Goal: Information Seeking & Learning: Learn about a topic

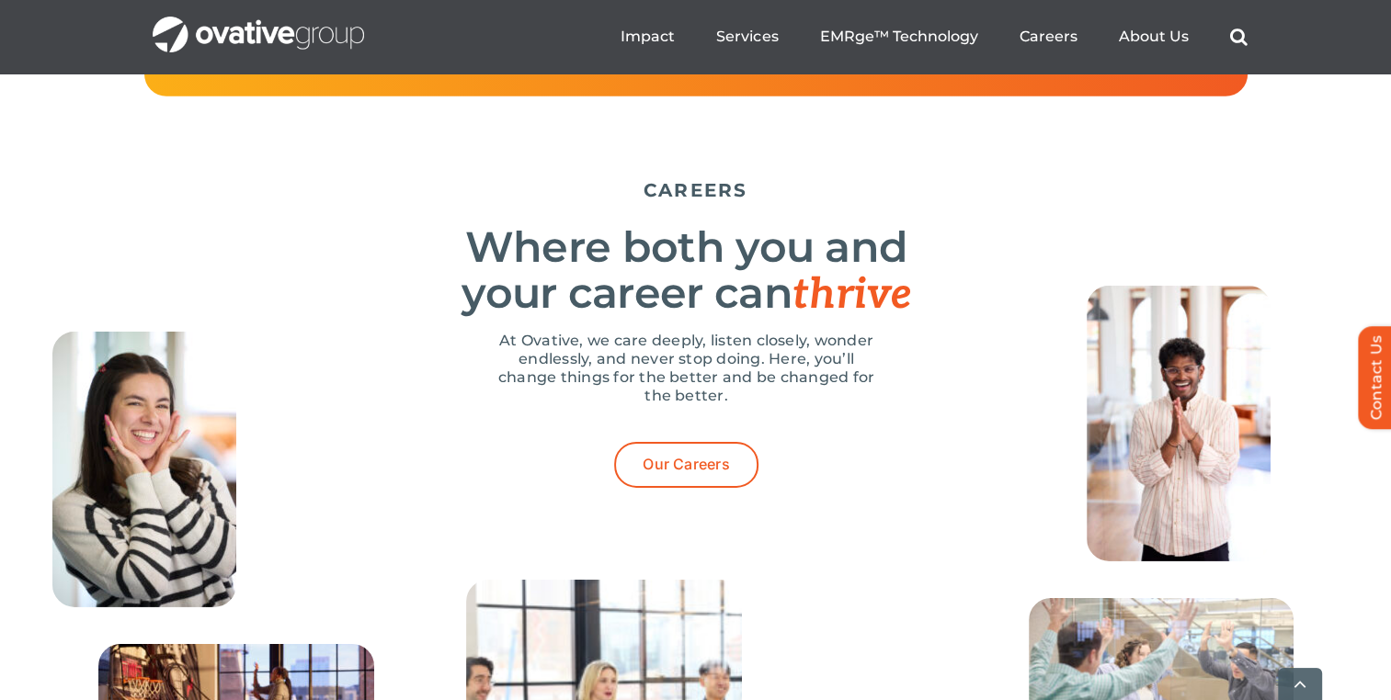
scroll to position [5646, 0]
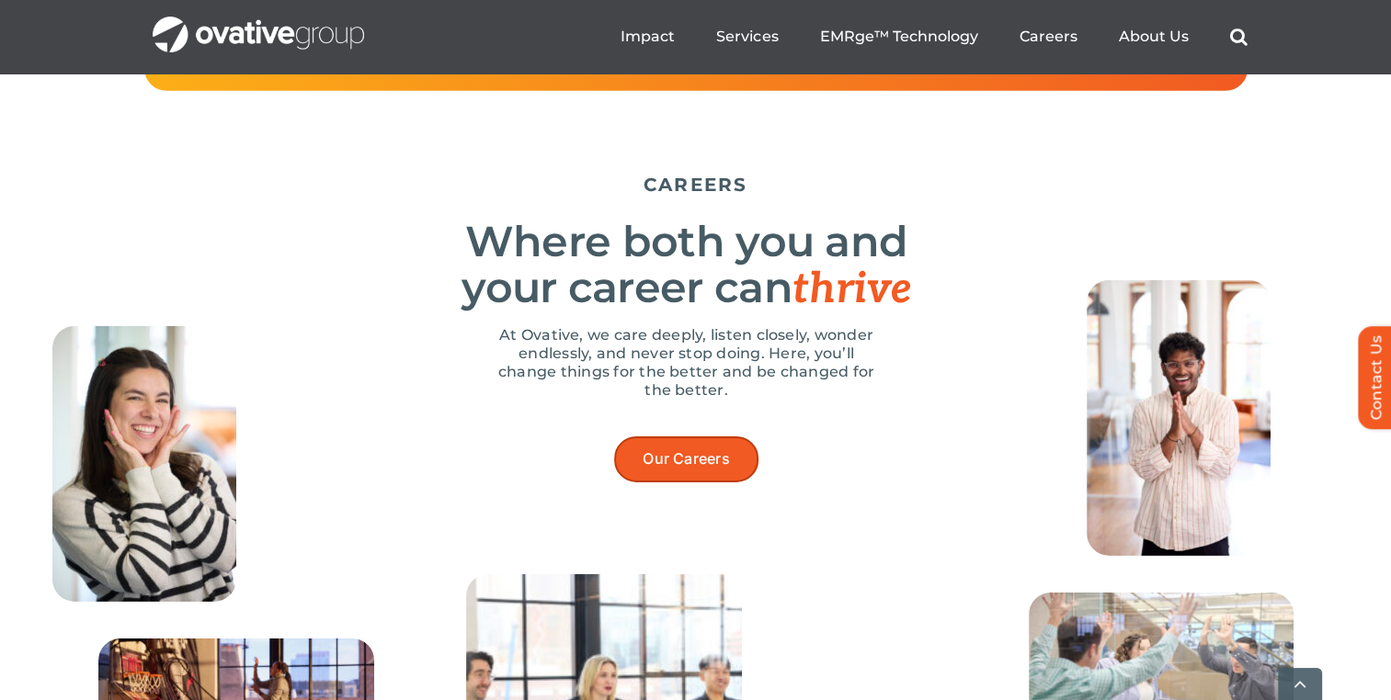
click at [691, 468] on span "Our Careers" at bounding box center [685, 458] width 87 height 17
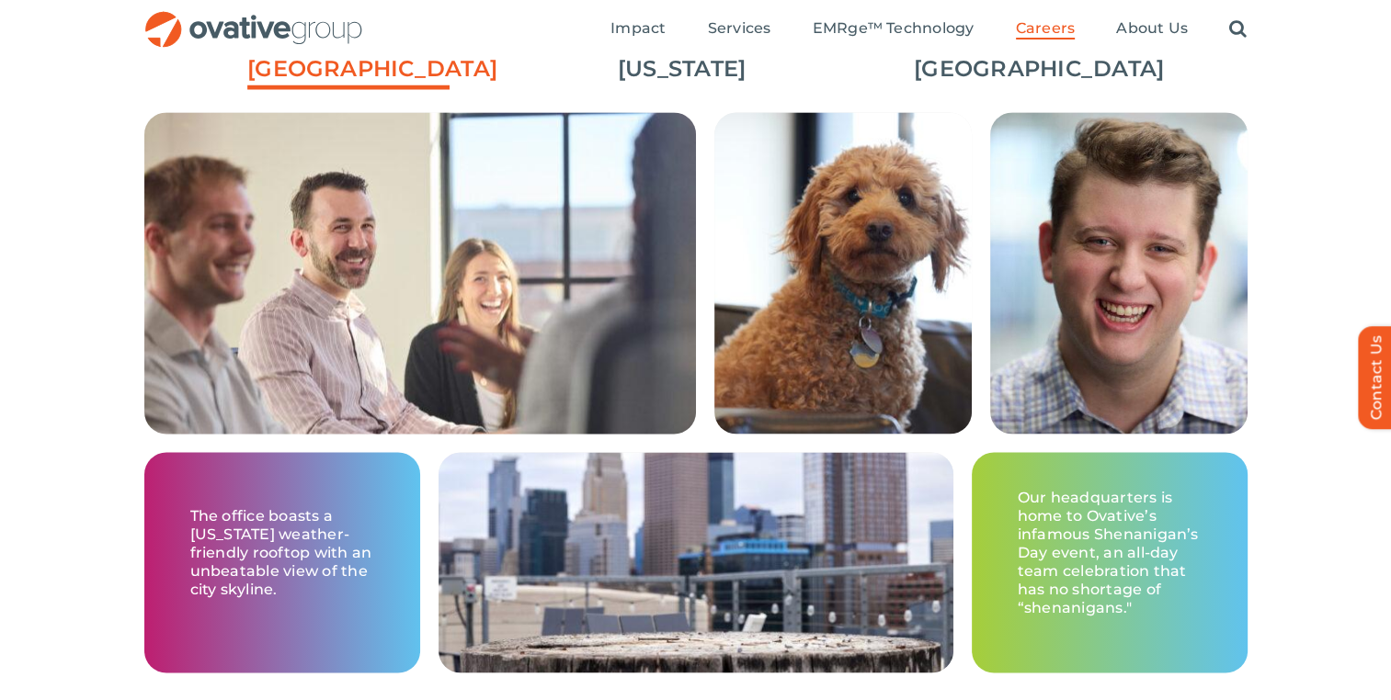
scroll to position [2809, 0]
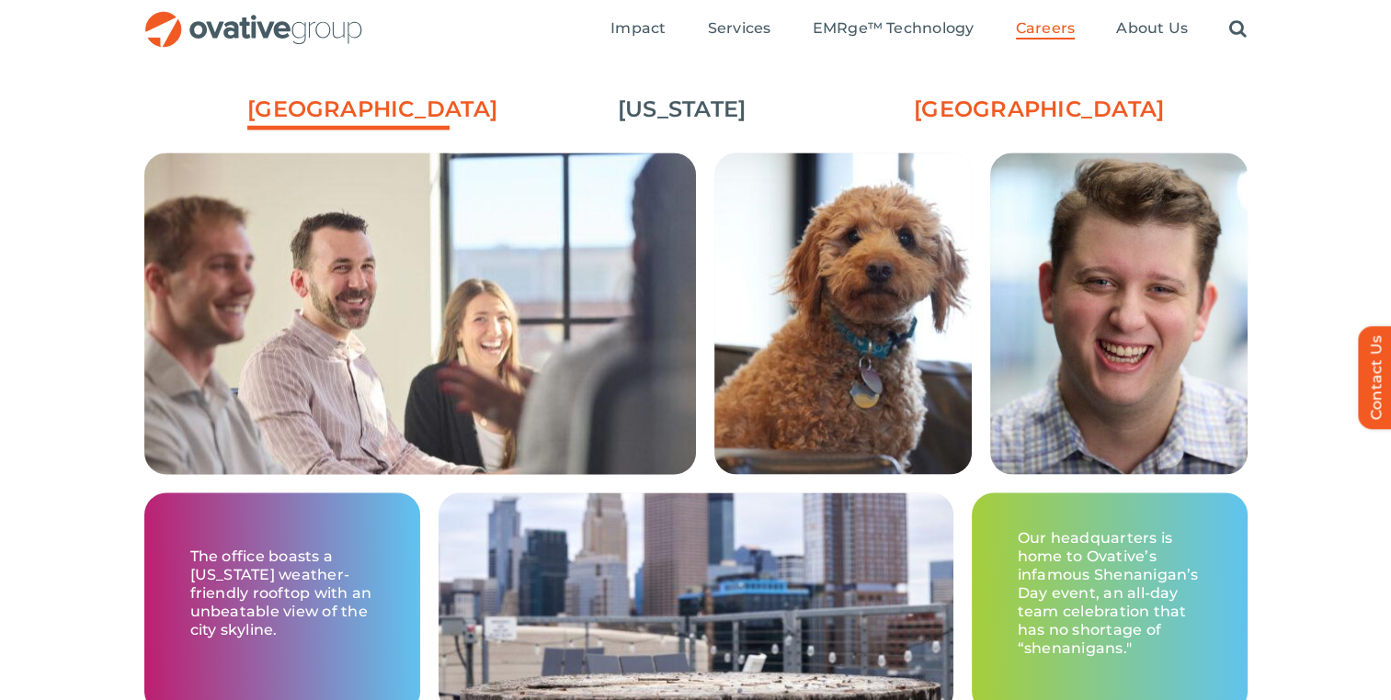
click at [985, 97] on link "[GEOGRAPHIC_DATA]" at bounding box center [1015, 109] width 202 height 31
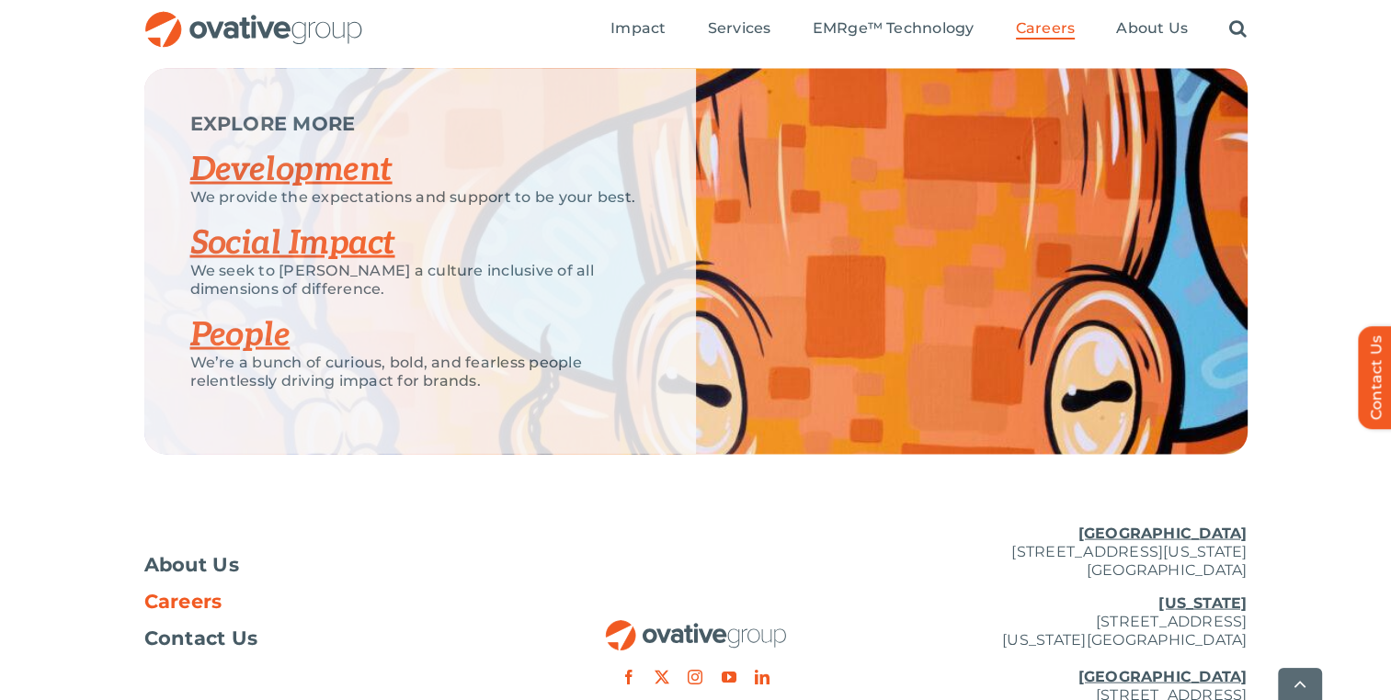
scroll to position [3553, 0]
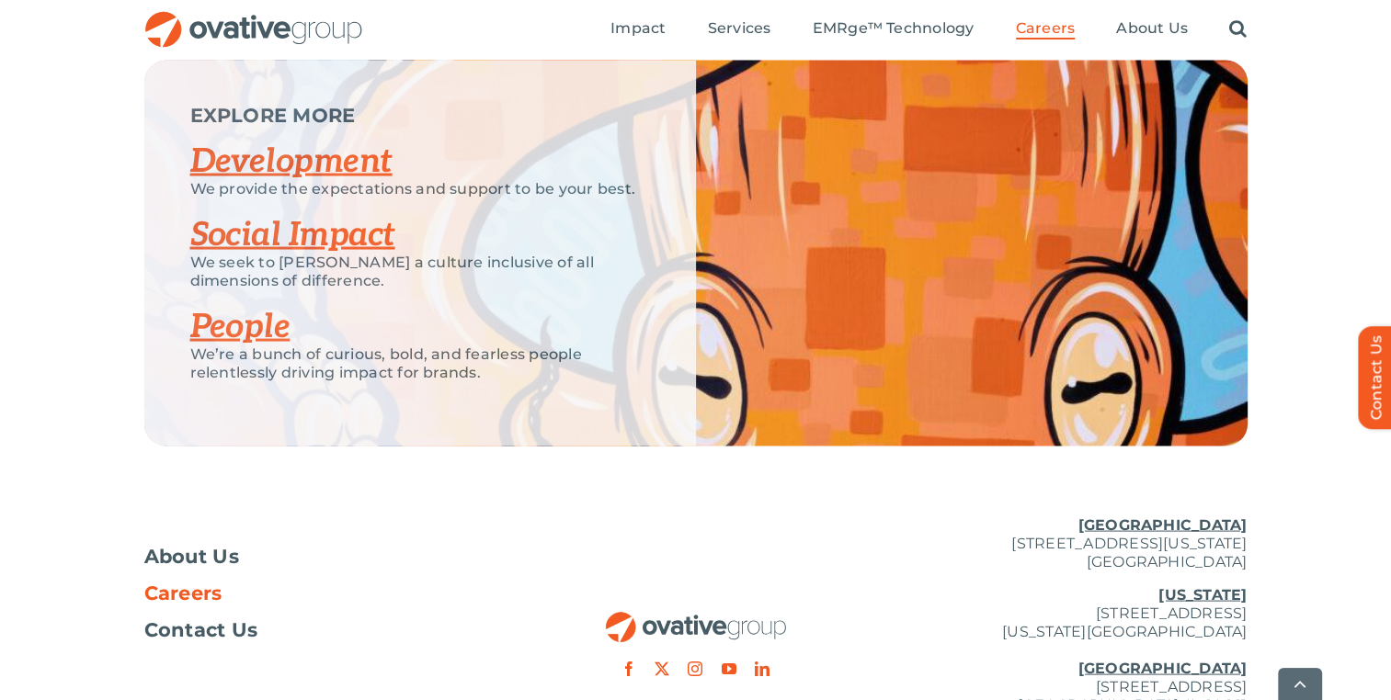
click at [307, 247] on link "Social Impact" at bounding box center [292, 235] width 205 height 40
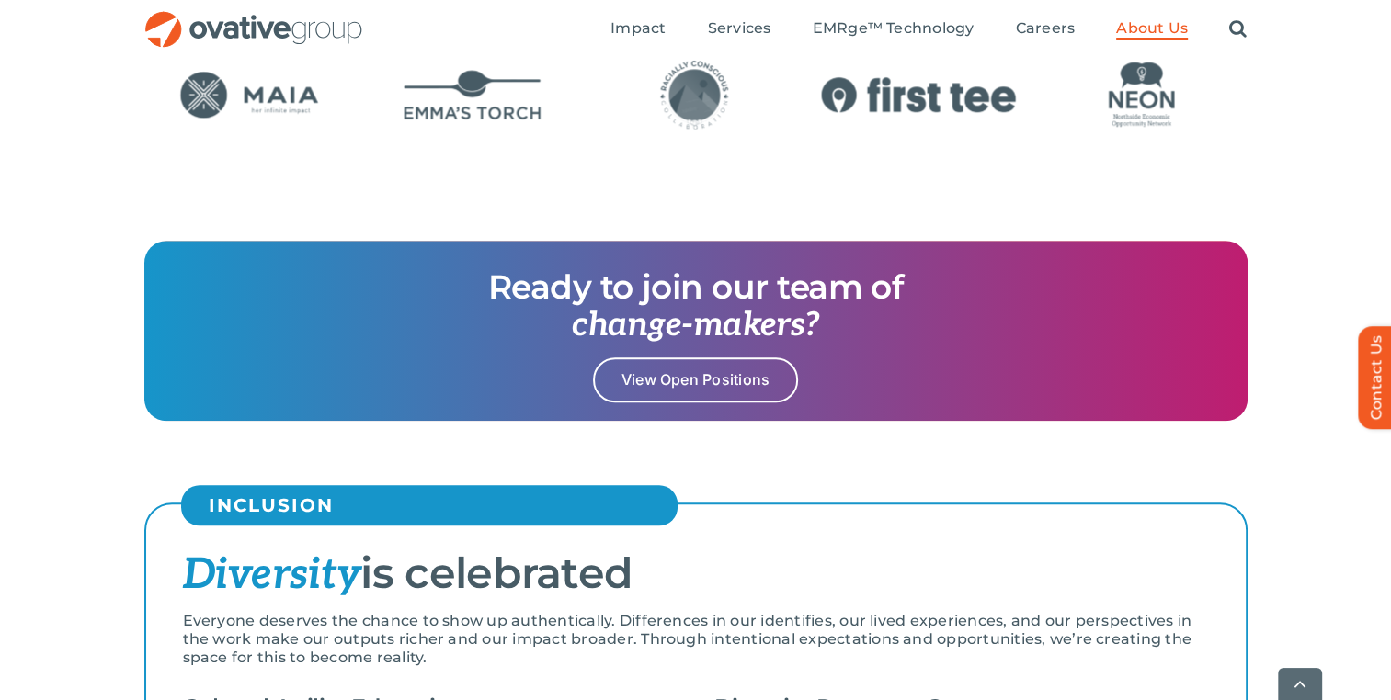
scroll to position [1704, 0]
